Goal: Check status: Check status

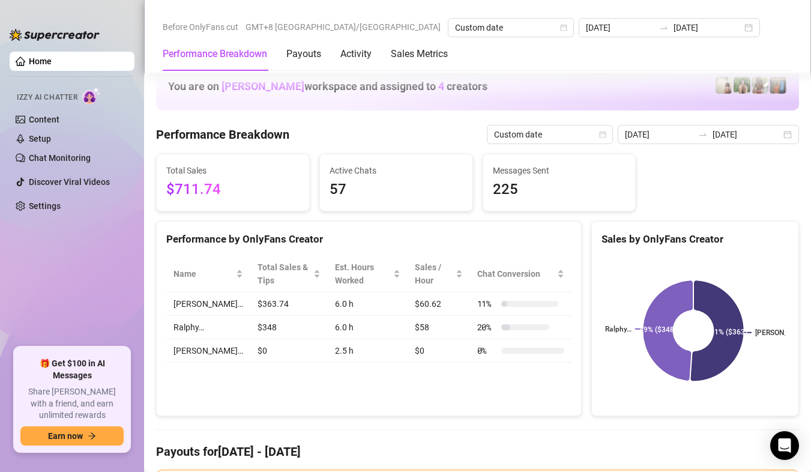
scroll to position [1621, 0]
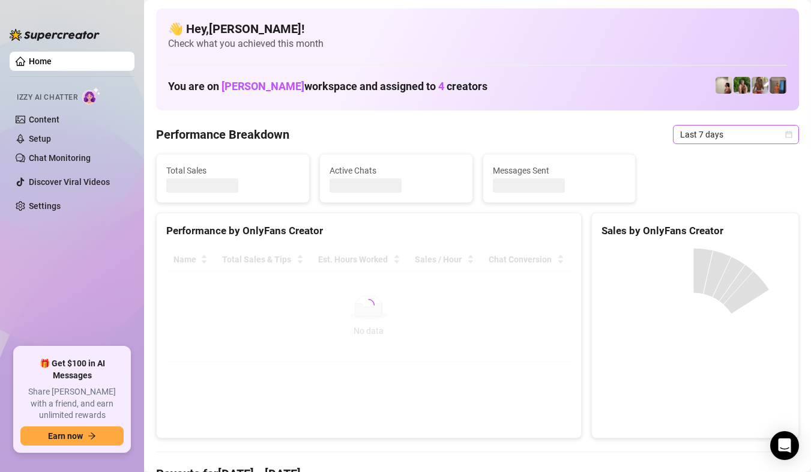
click at [785, 134] on icon "calendar" at bounding box center [788, 134] width 7 height 7
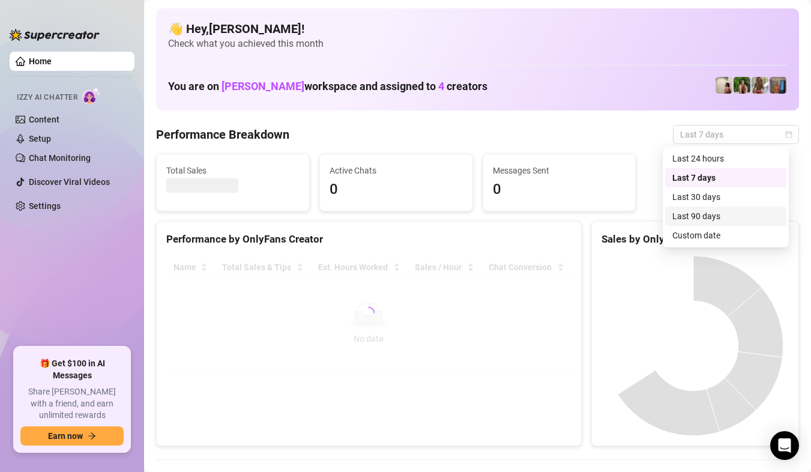
click at [717, 232] on div "Custom date" at bounding box center [725, 235] width 107 height 13
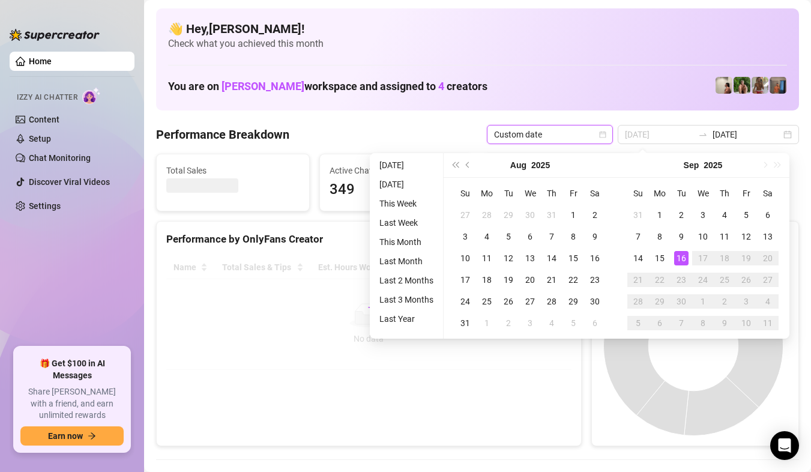
type input "[DATE]"
click at [683, 259] on div "16" at bounding box center [681, 258] width 14 height 14
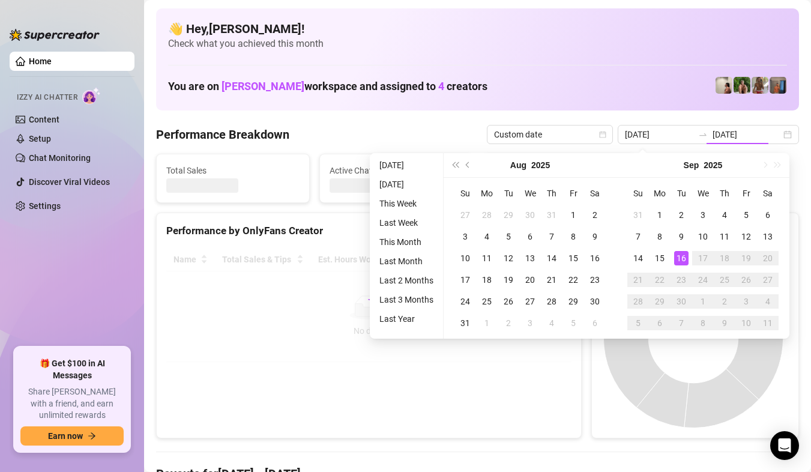
type input "[DATE]"
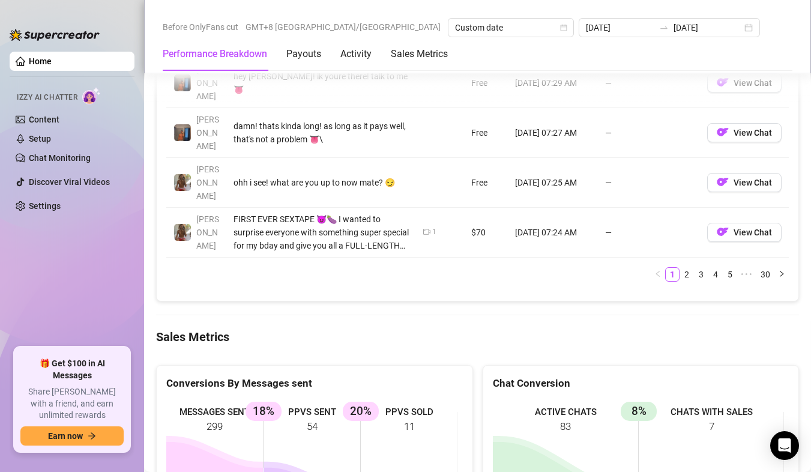
scroll to position [1501, 0]
